Goal: Task Accomplishment & Management: Manage account settings

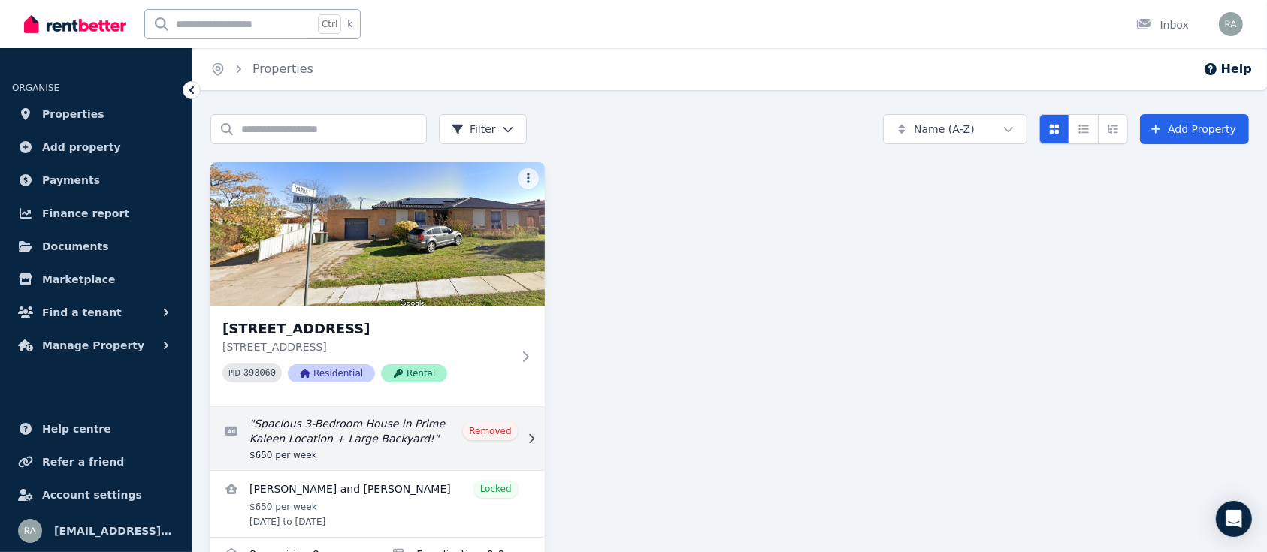
scroll to position [49, 0]
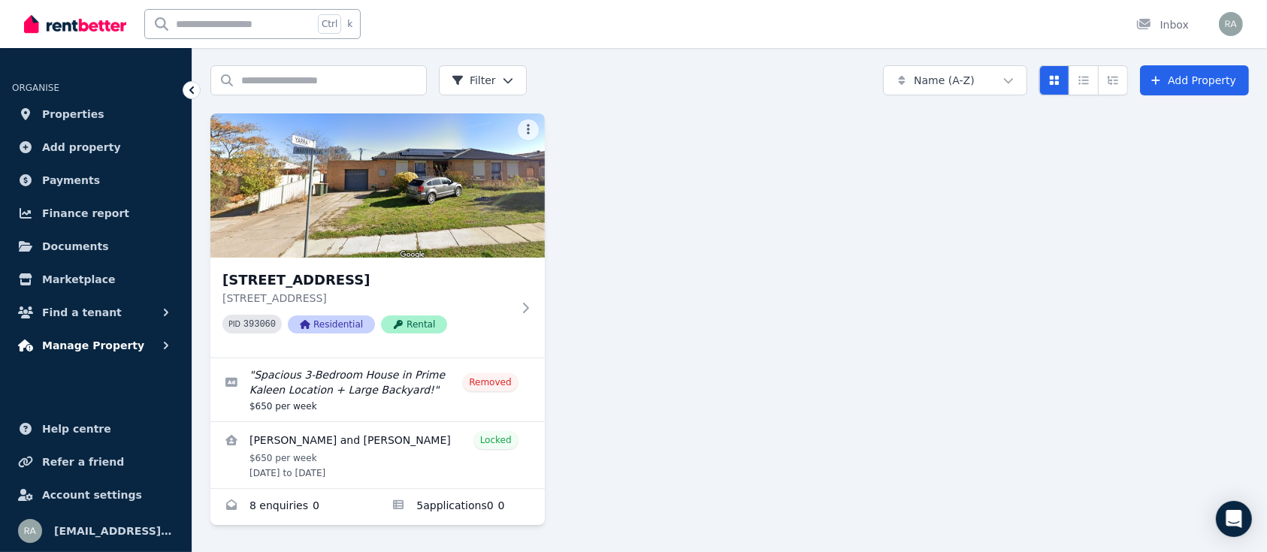
click at [95, 347] on span "Manage Property" at bounding box center [93, 346] width 102 height 18
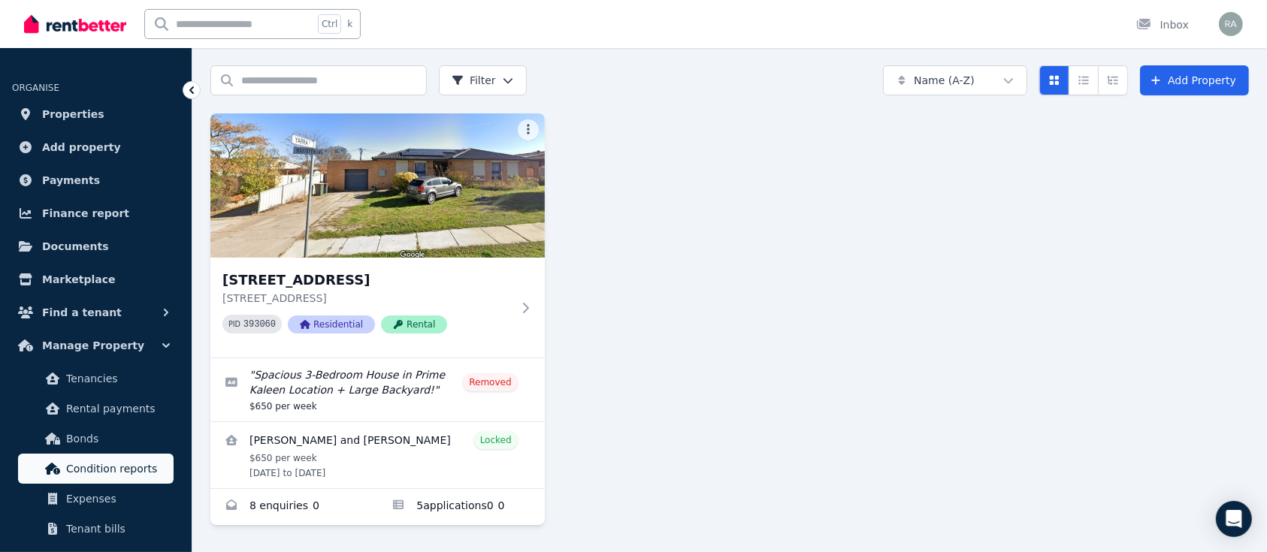
click at [138, 476] on span "Condition reports" at bounding box center [116, 469] width 101 height 18
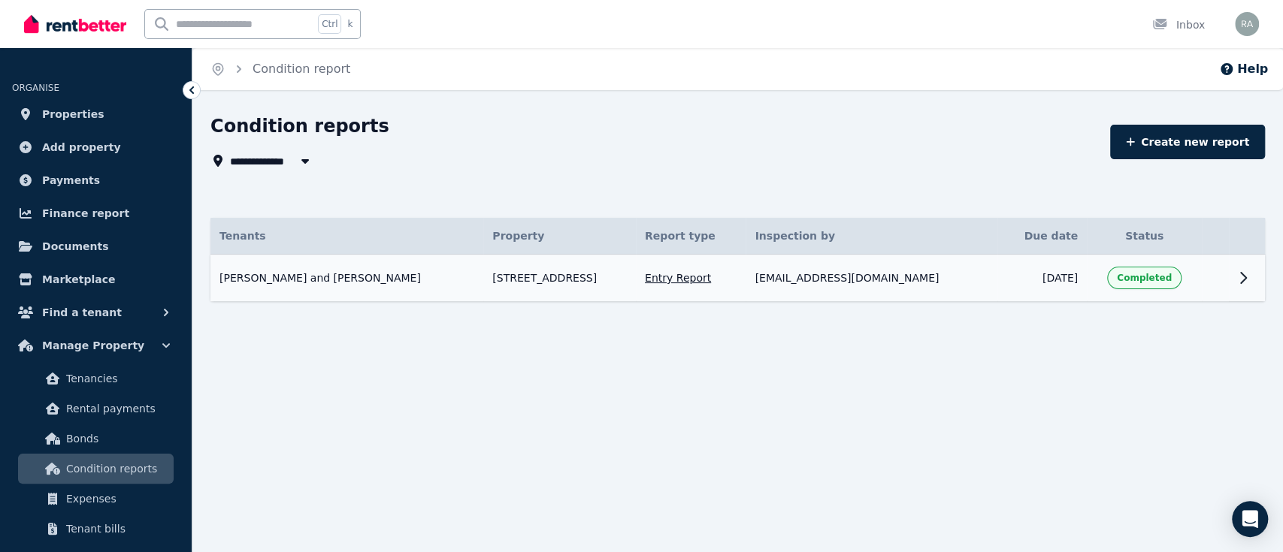
click at [1236, 279] on icon at bounding box center [1243, 278] width 18 height 18
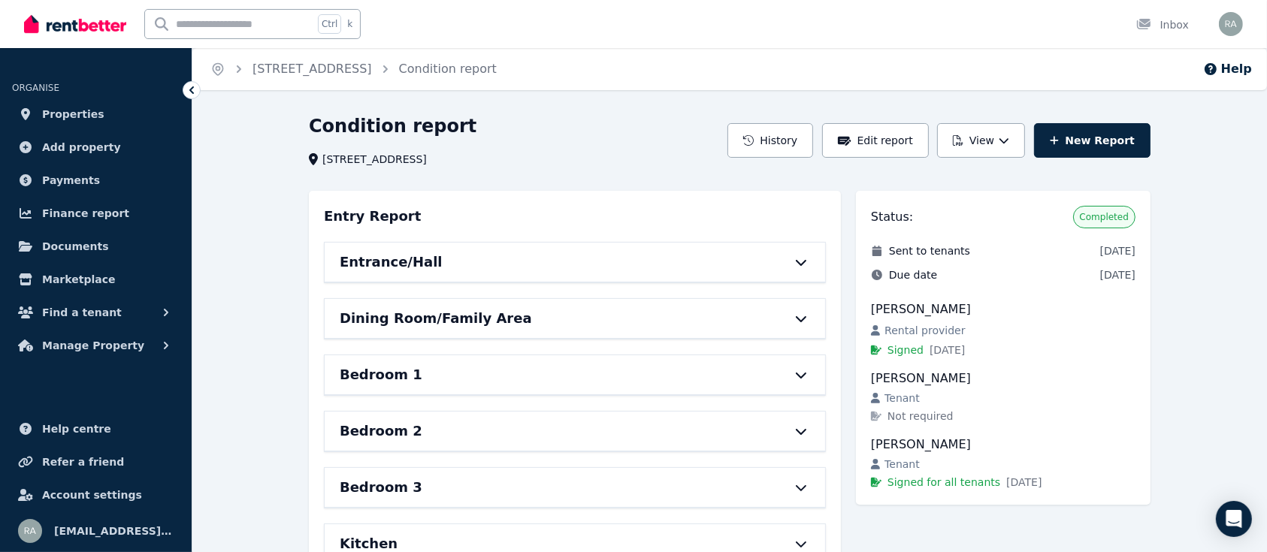
click at [800, 258] on icon at bounding box center [801, 262] width 18 height 12
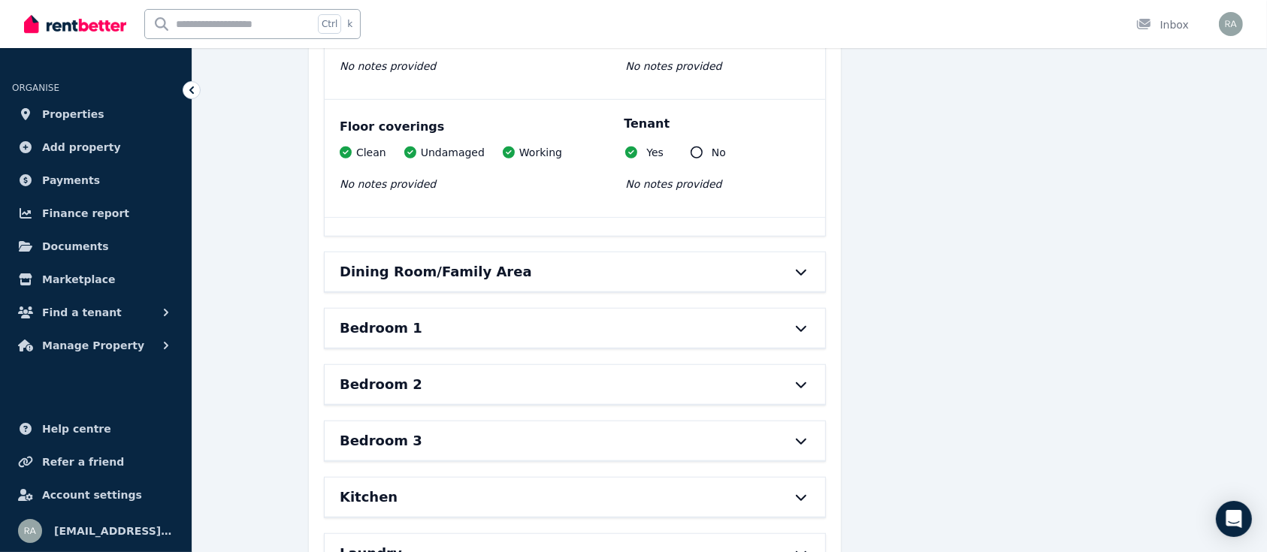
scroll to position [1263, 0]
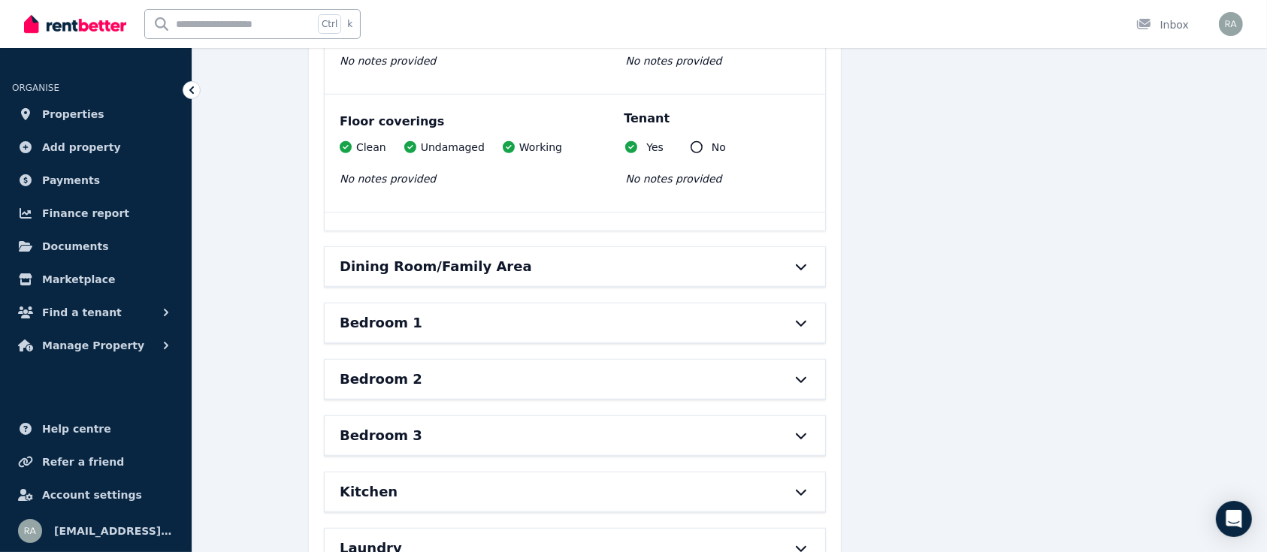
click at [801, 268] on icon at bounding box center [801, 268] width 11 height 6
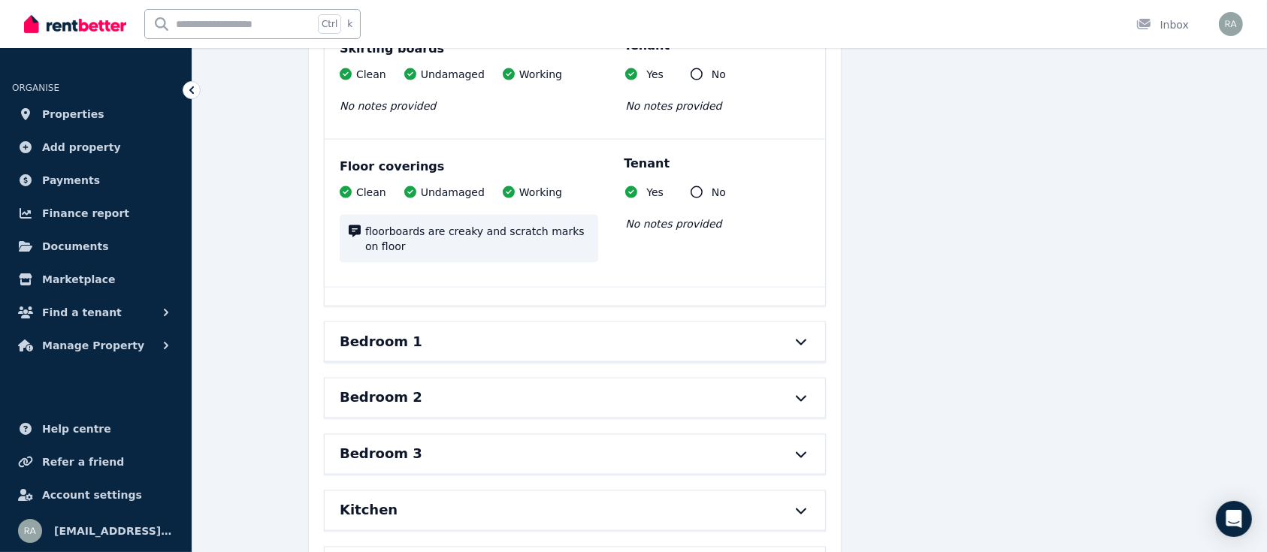
scroll to position [2471, 0]
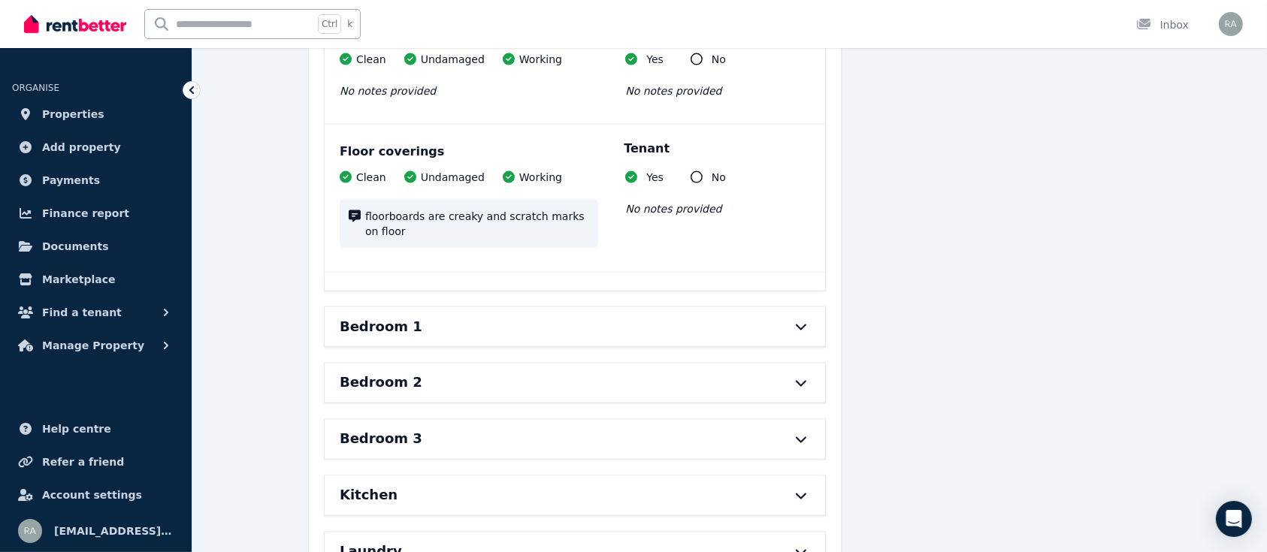
click at [795, 321] on icon at bounding box center [801, 327] width 18 height 12
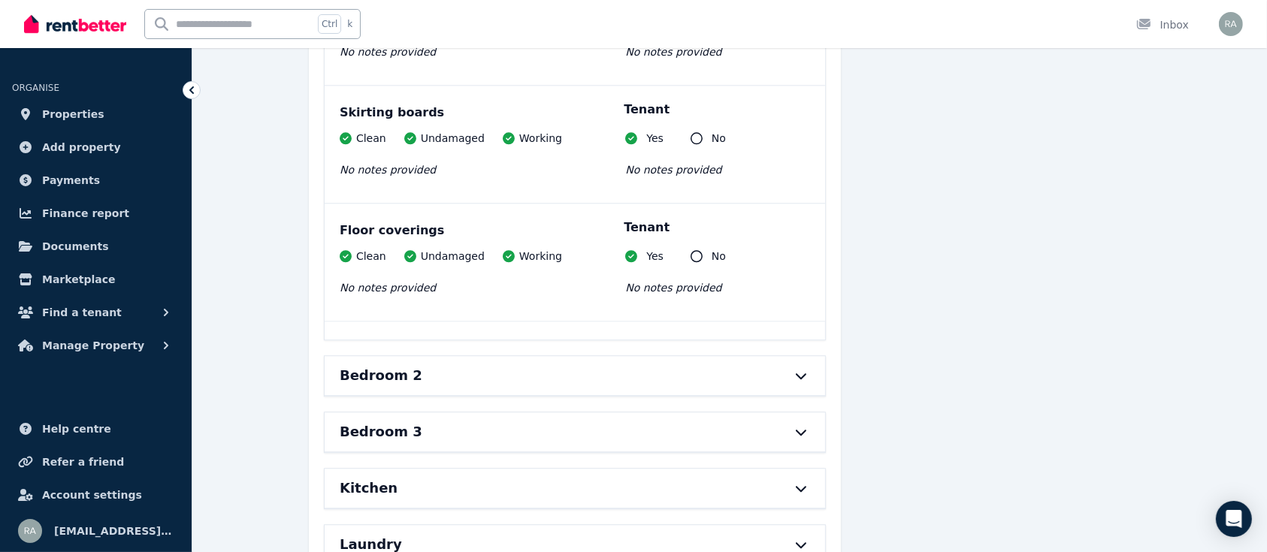
scroll to position [3907, 0]
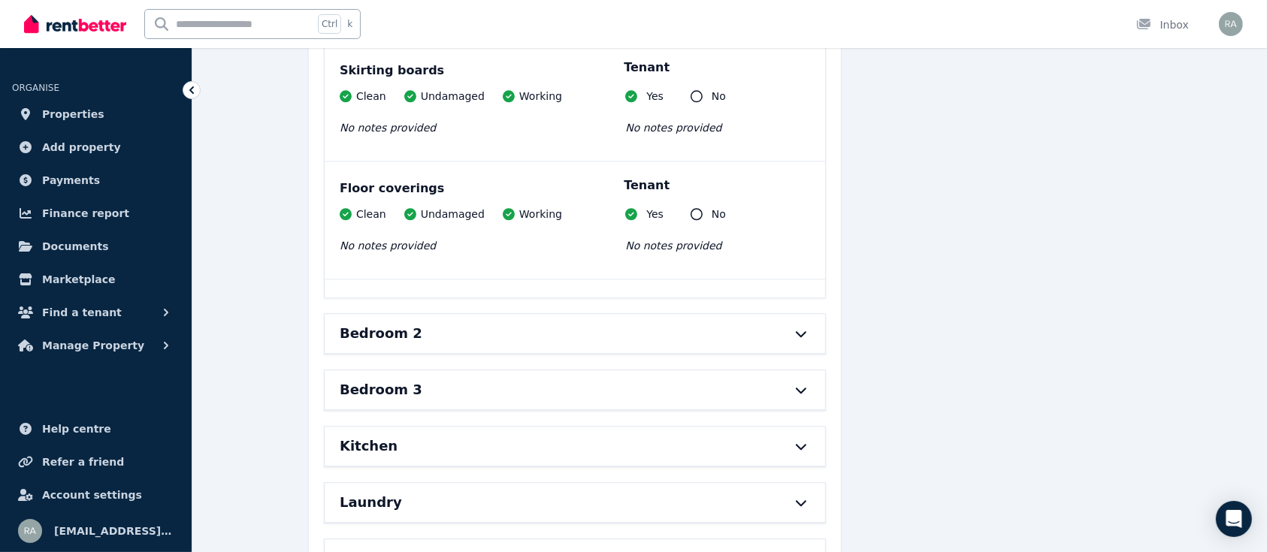
click at [795, 328] on icon at bounding box center [801, 334] width 18 height 12
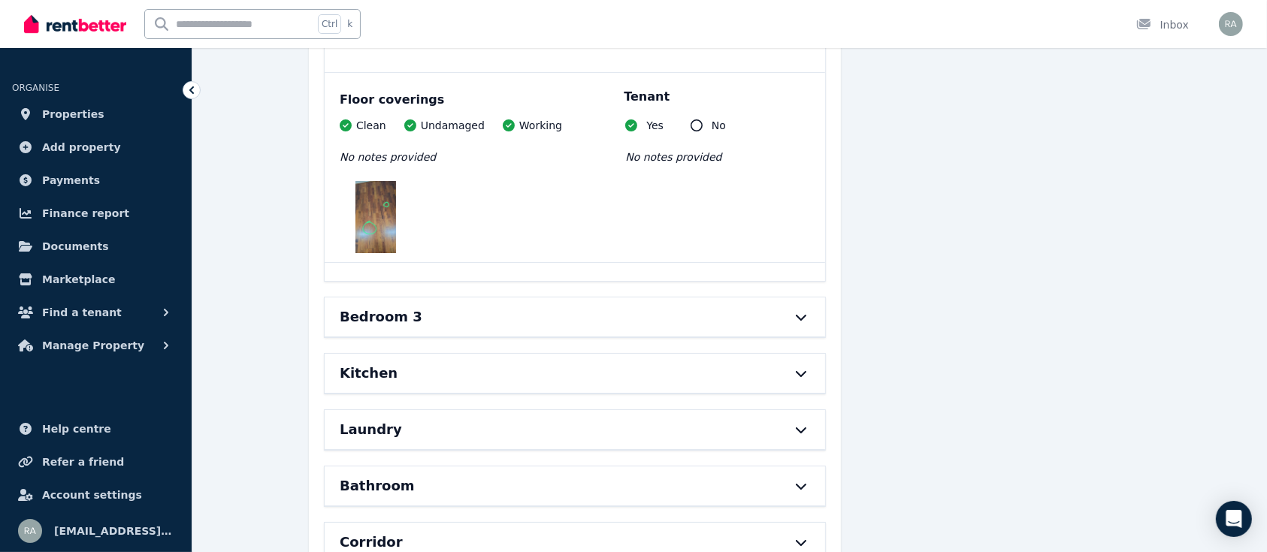
scroll to position [5464, 0]
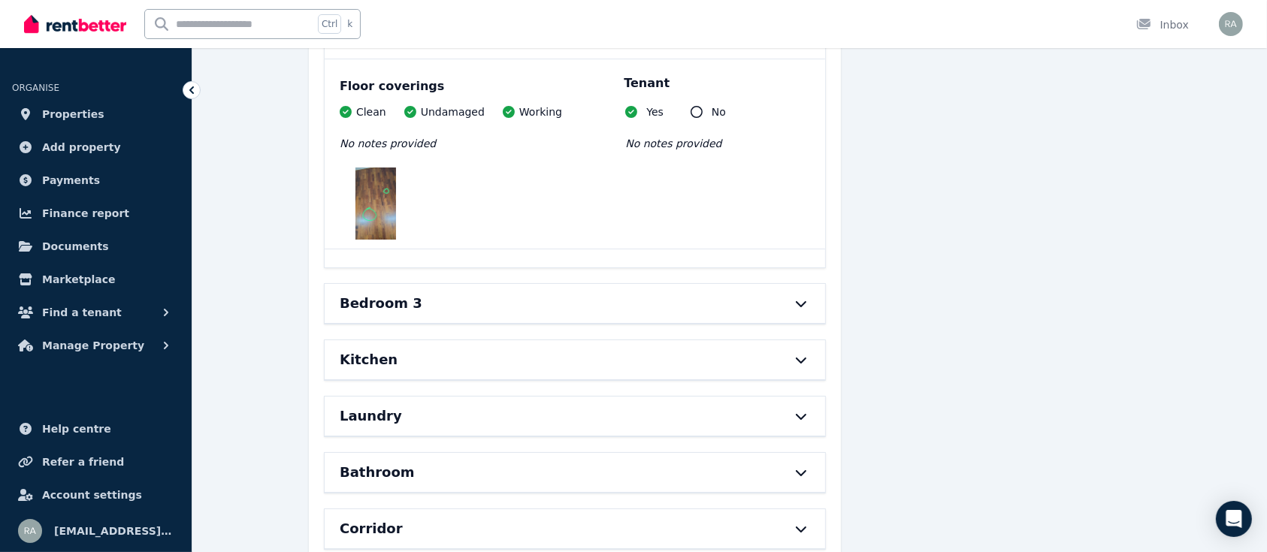
click at [799, 301] on icon at bounding box center [801, 304] width 11 height 6
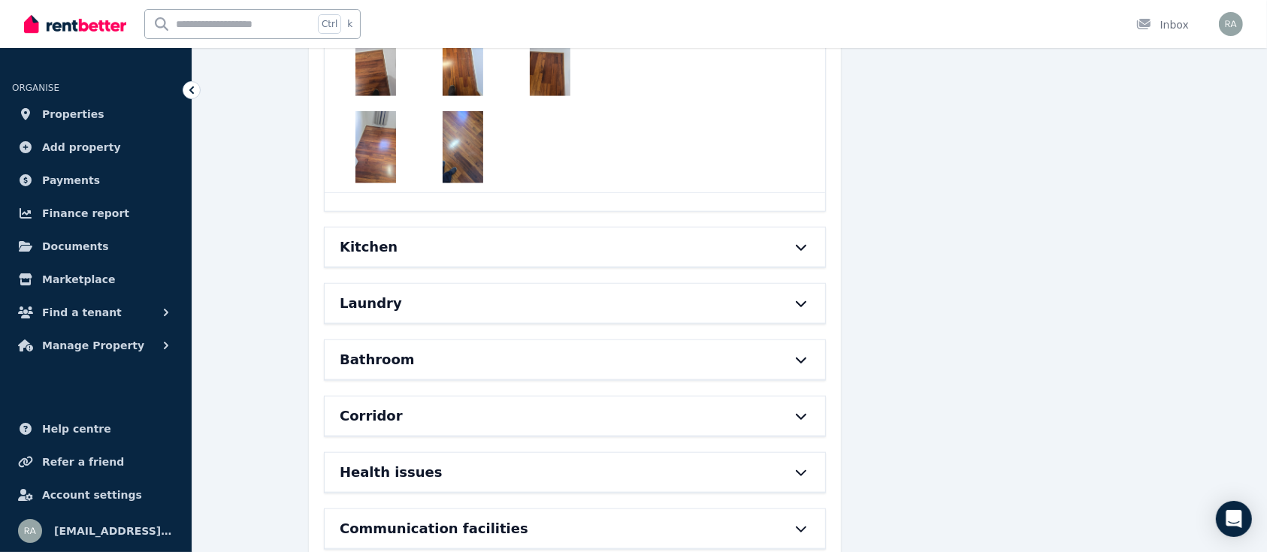
scroll to position [7139, 0]
click at [800, 240] on icon at bounding box center [801, 246] width 18 height 12
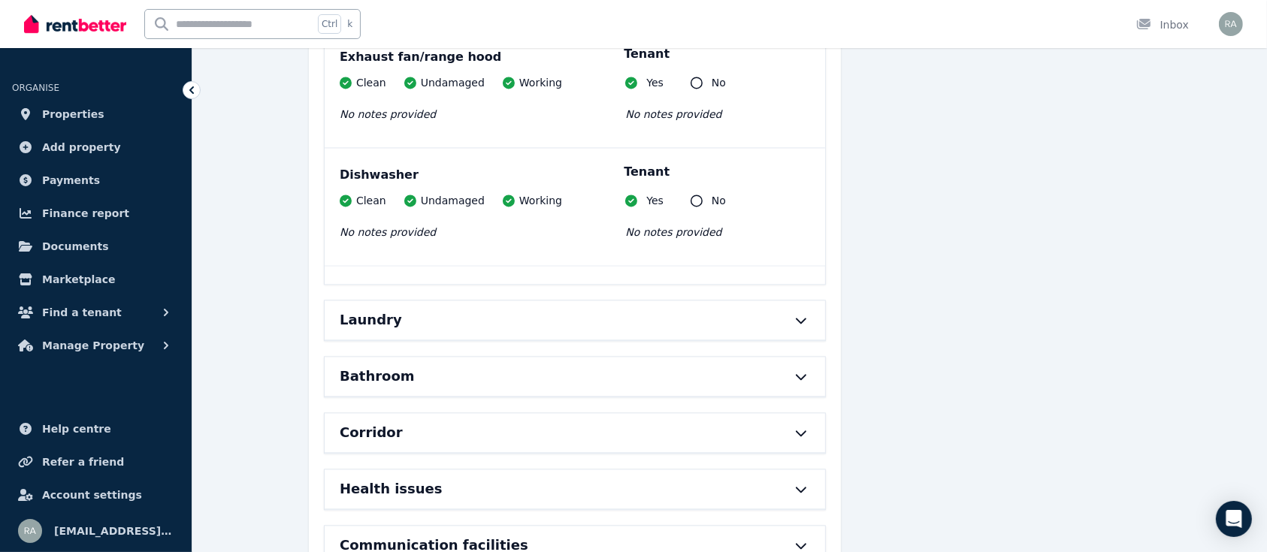
scroll to position [8915, 0]
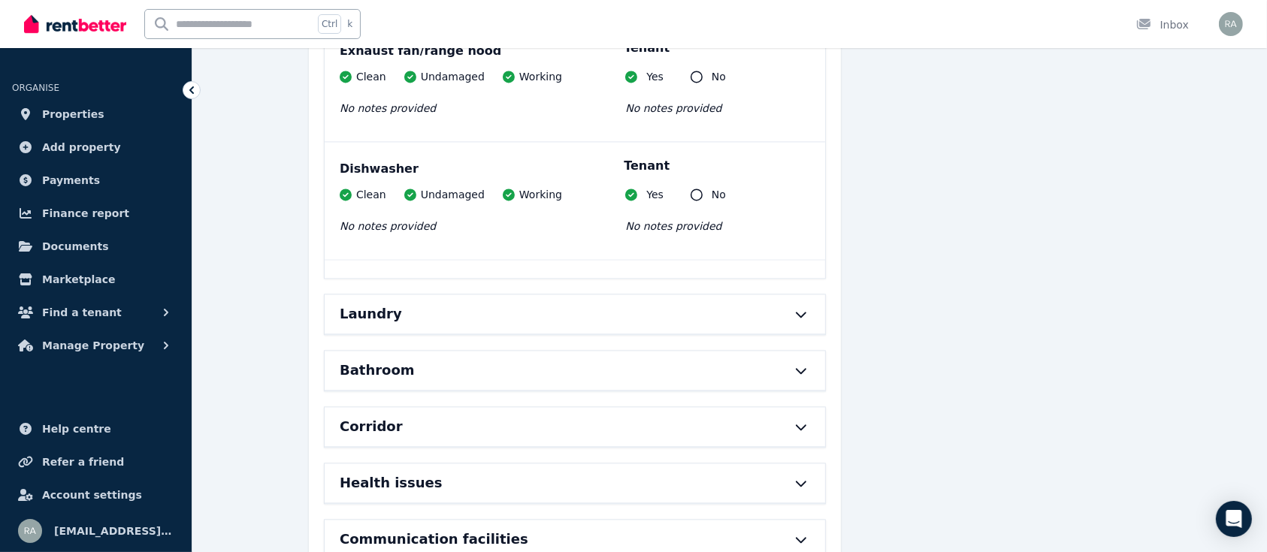
click at [803, 308] on icon at bounding box center [801, 314] width 18 height 12
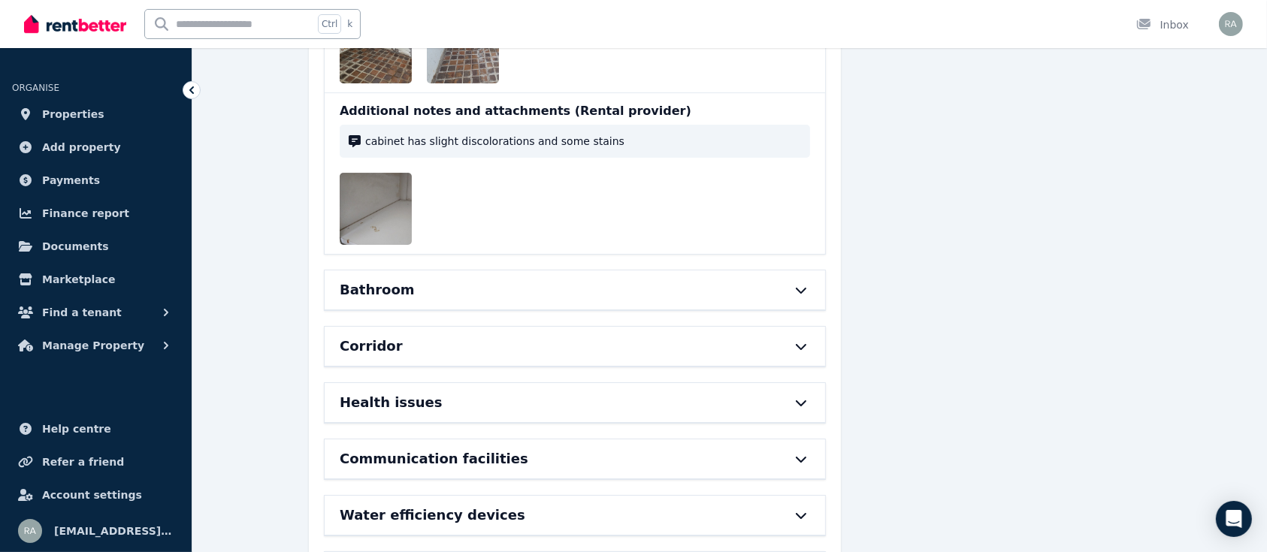
scroll to position [10846, 0]
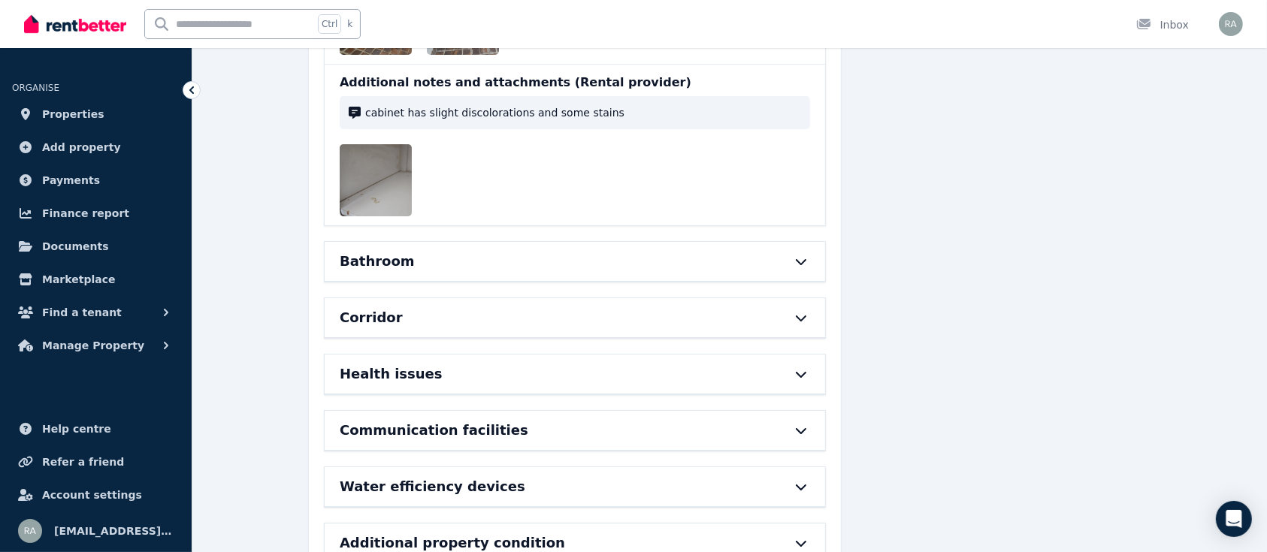
click at [800, 256] on icon at bounding box center [801, 262] width 18 height 12
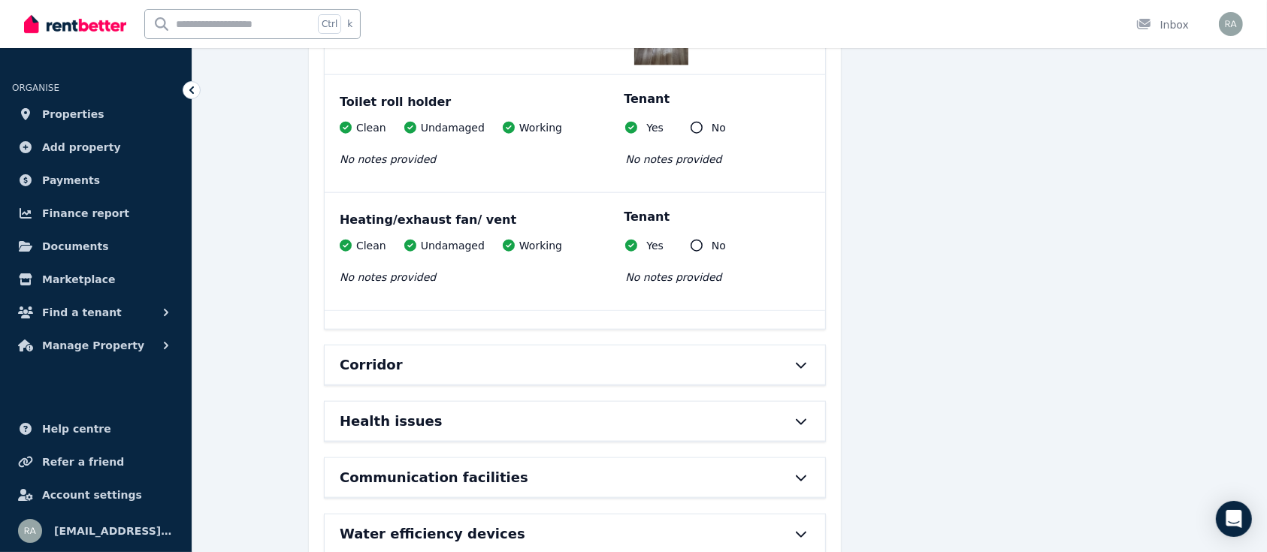
scroll to position [13182, 0]
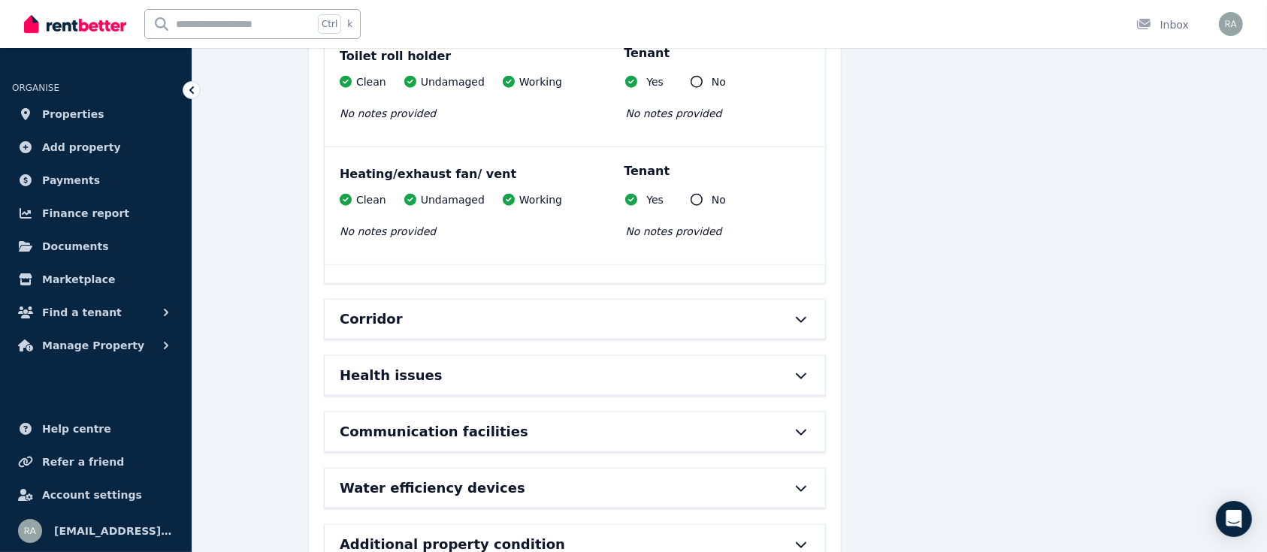
click at [804, 313] on icon at bounding box center [801, 319] width 18 height 12
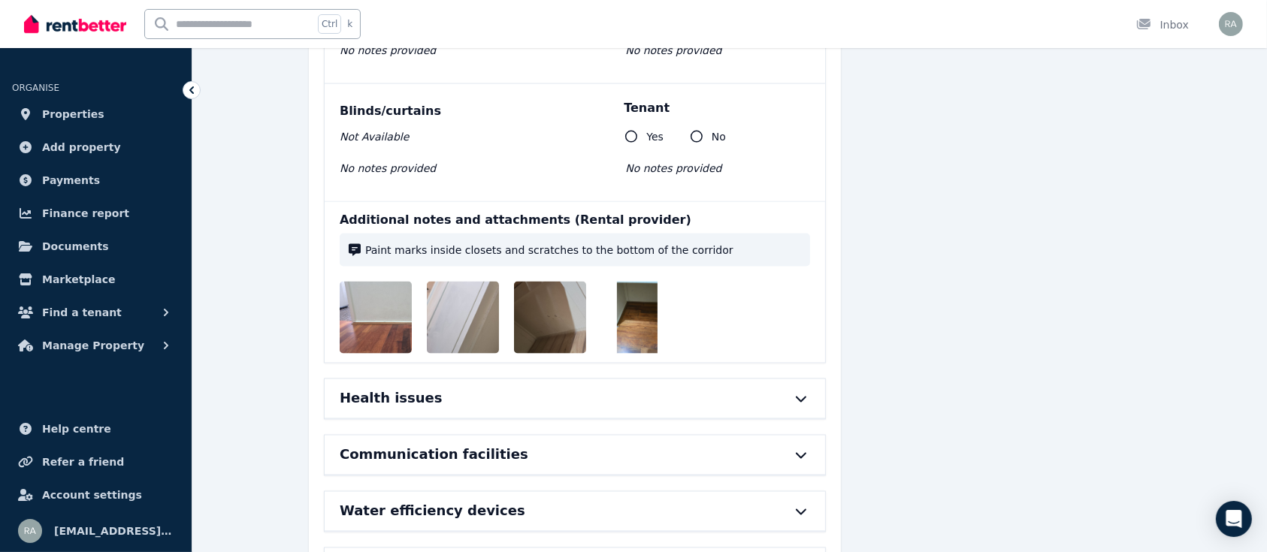
scroll to position [13932, 0]
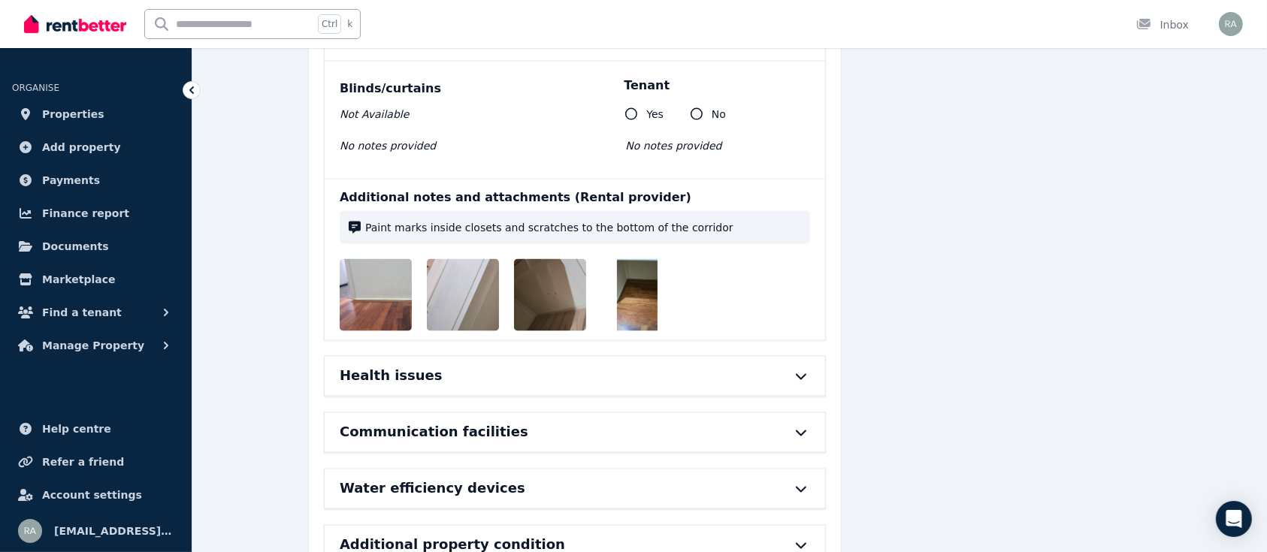
click at [806, 370] on icon at bounding box center [801, 376] width 18 height 12
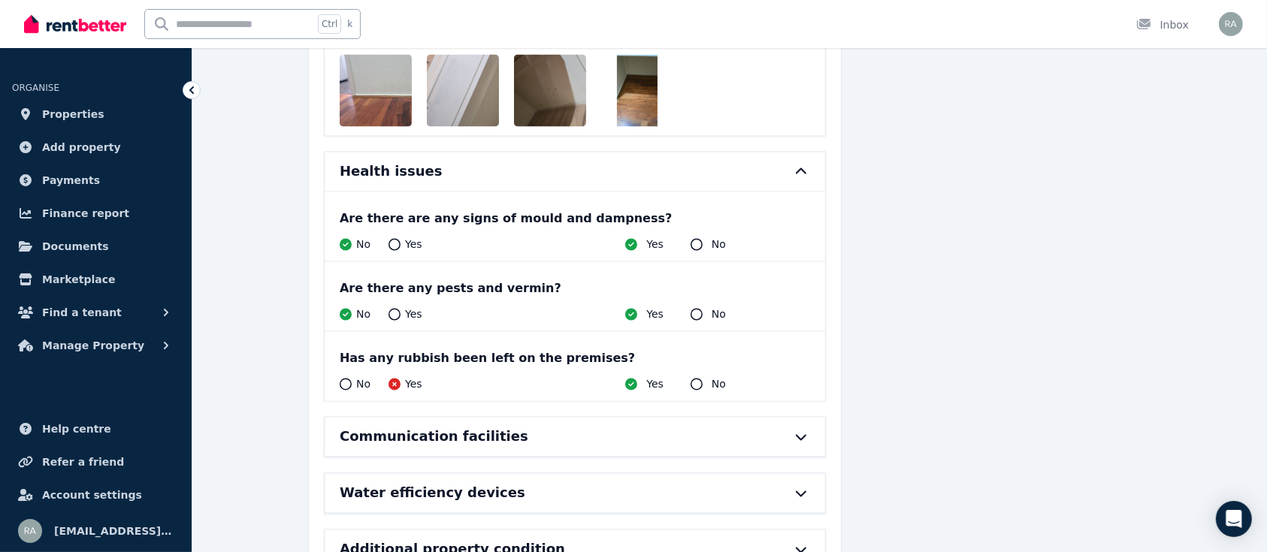
scroll to position [14141, 0]
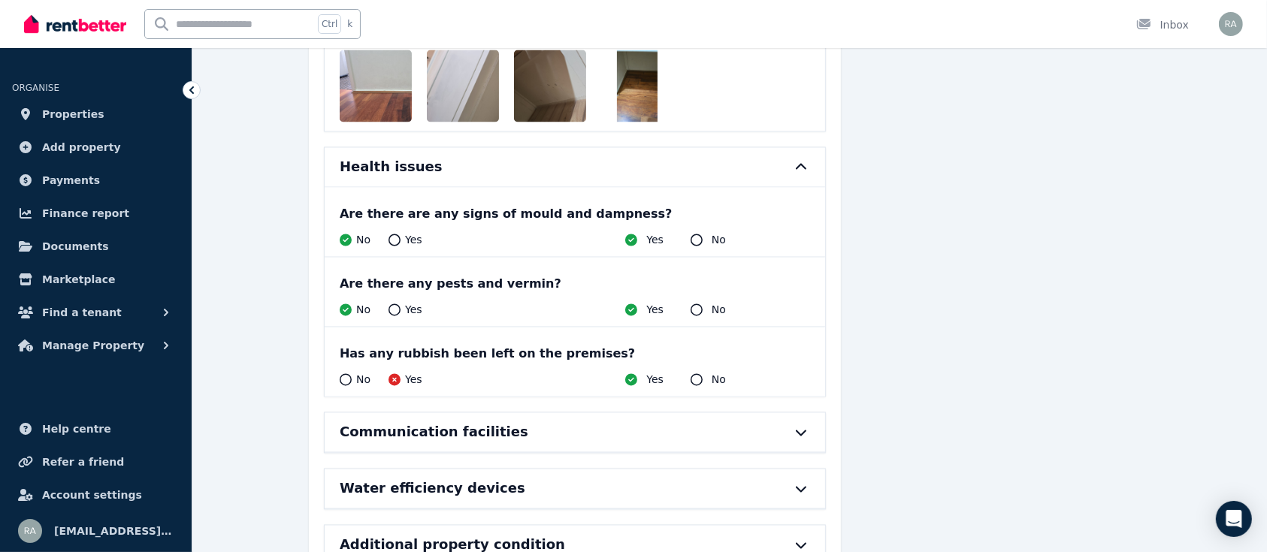
click at [800, 431] on icon at bounding box center [801, 434] width 11 height 6
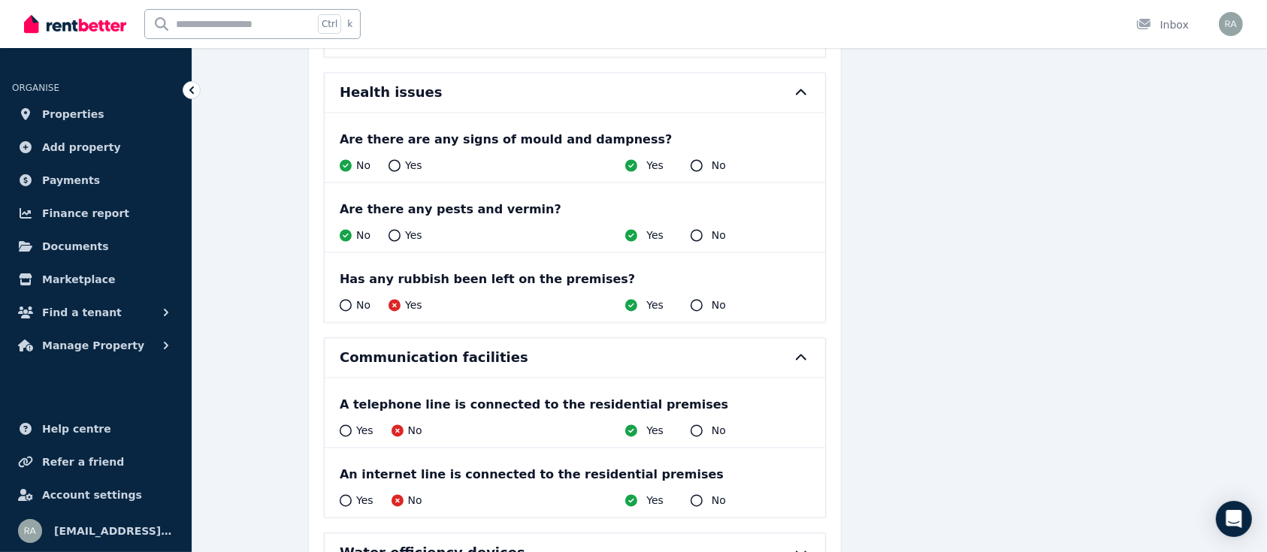
scroll to position [14280, 0]
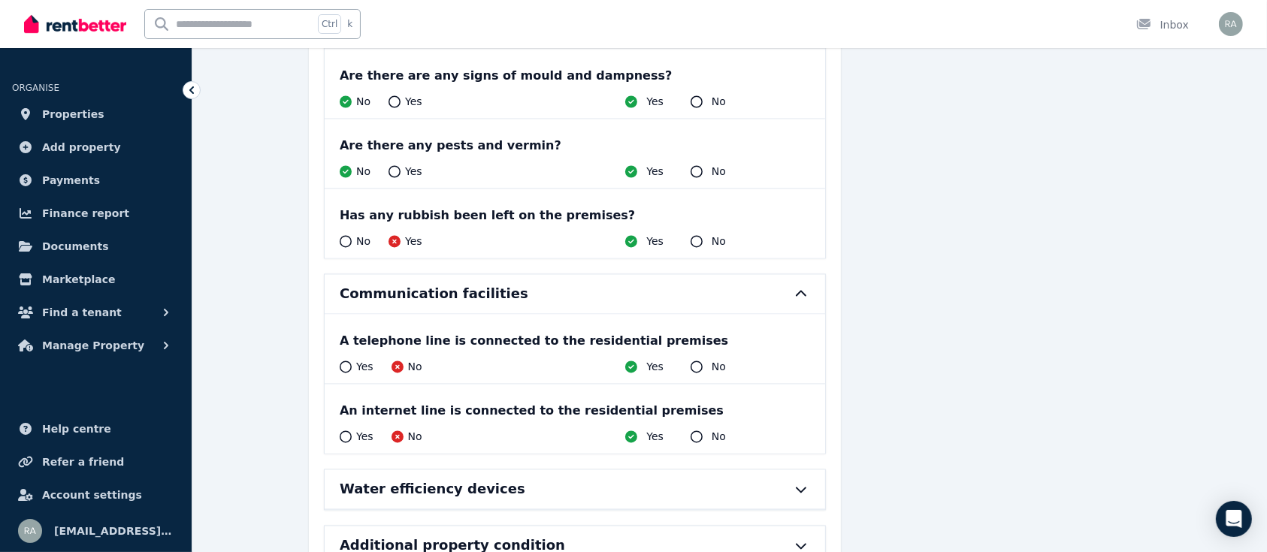
click at [800, 487] on icon at bounding box center [801, 490] width 11 height 6
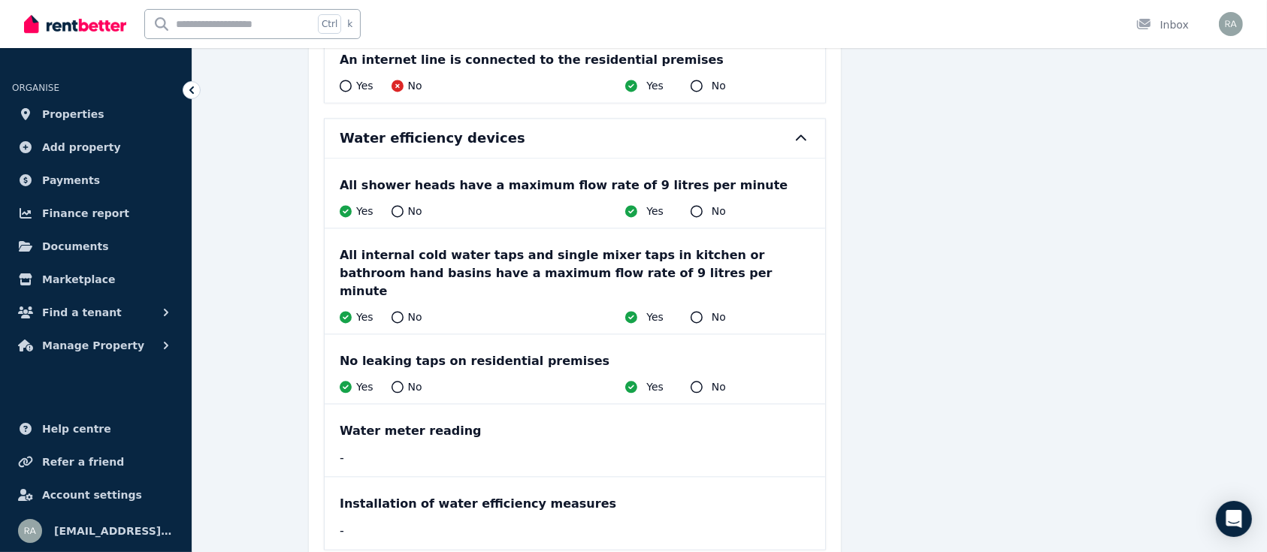
scroll to position [14652, 0]
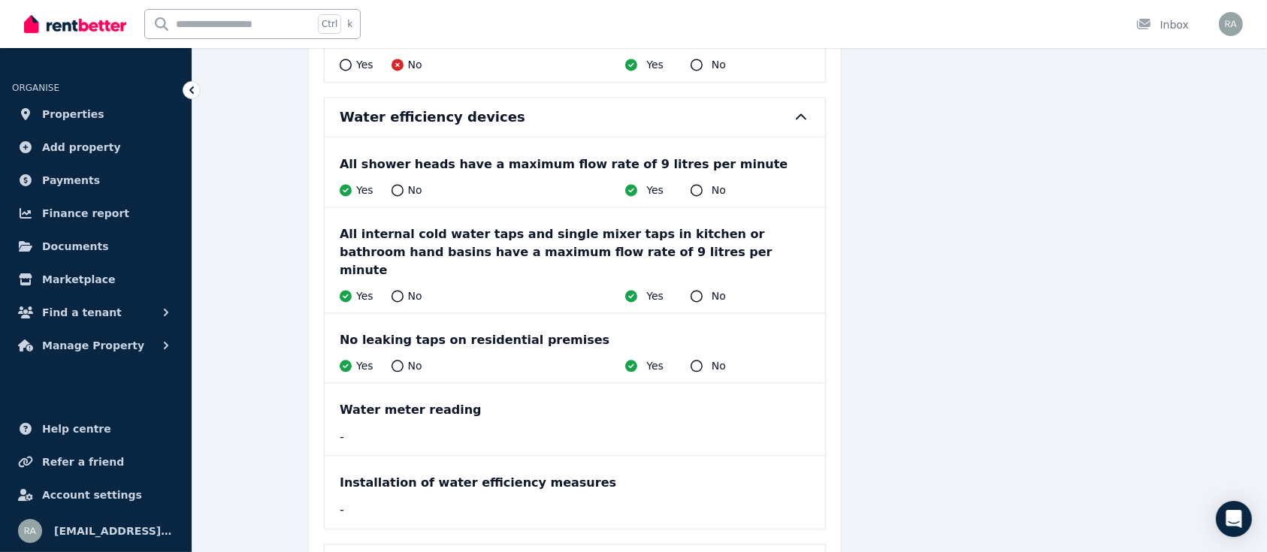
click at [400, 401] on div "Water meter reading" at bounding box center [575, 410] width 470 height 18
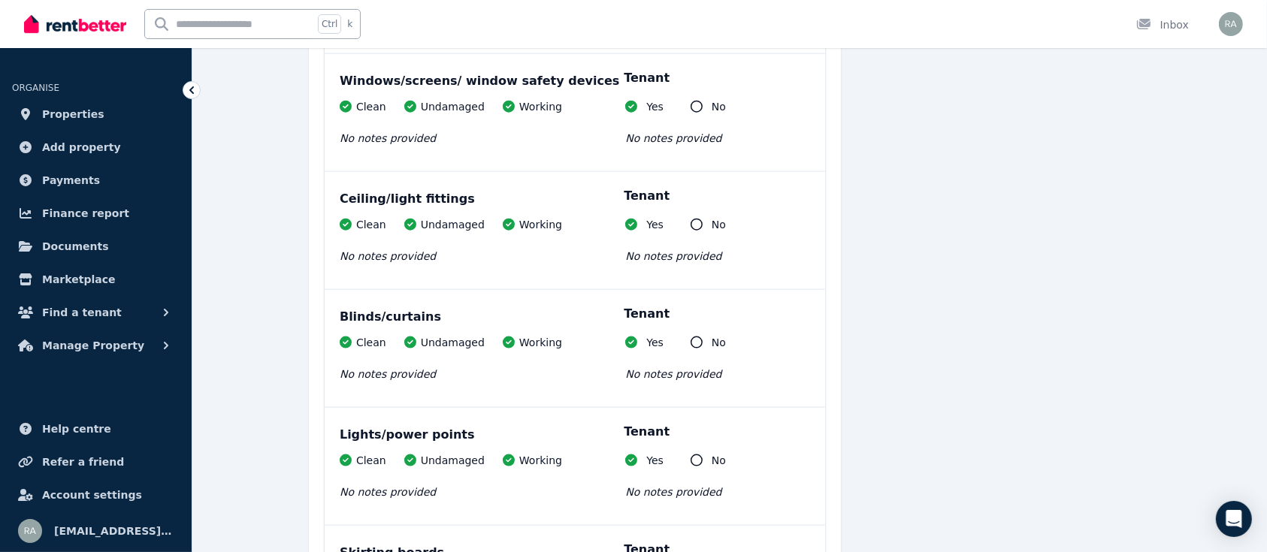
scroll to position [7509, 0]
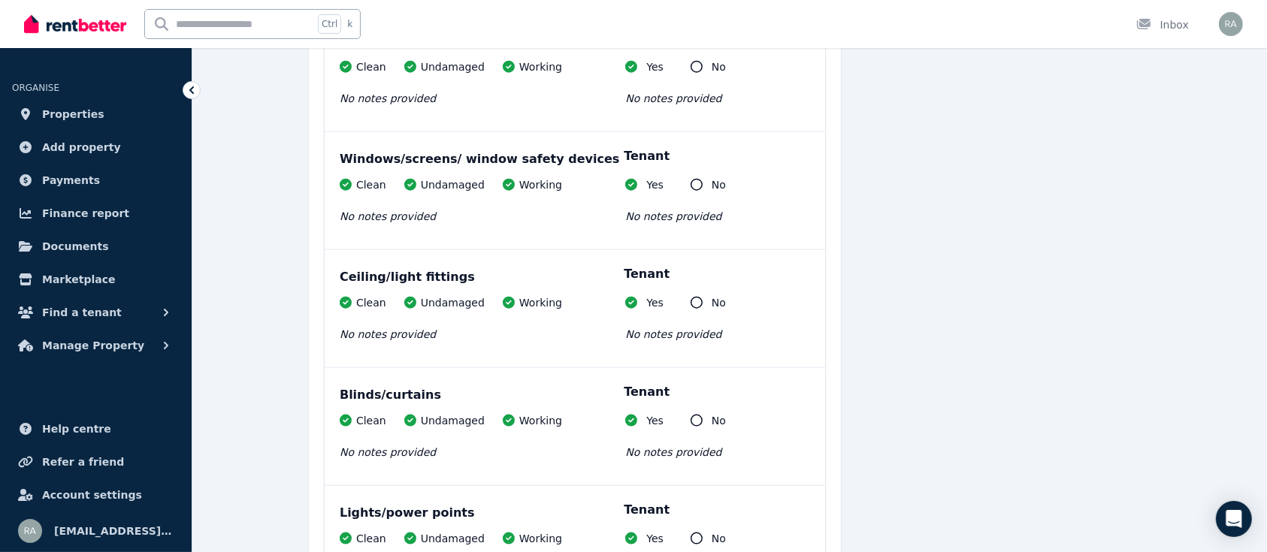
click at [189, 89] on icon at bounding box center [191, 90] width 15 height 15
